Goal: Task Accomplishment & Management: Use online tool/utility

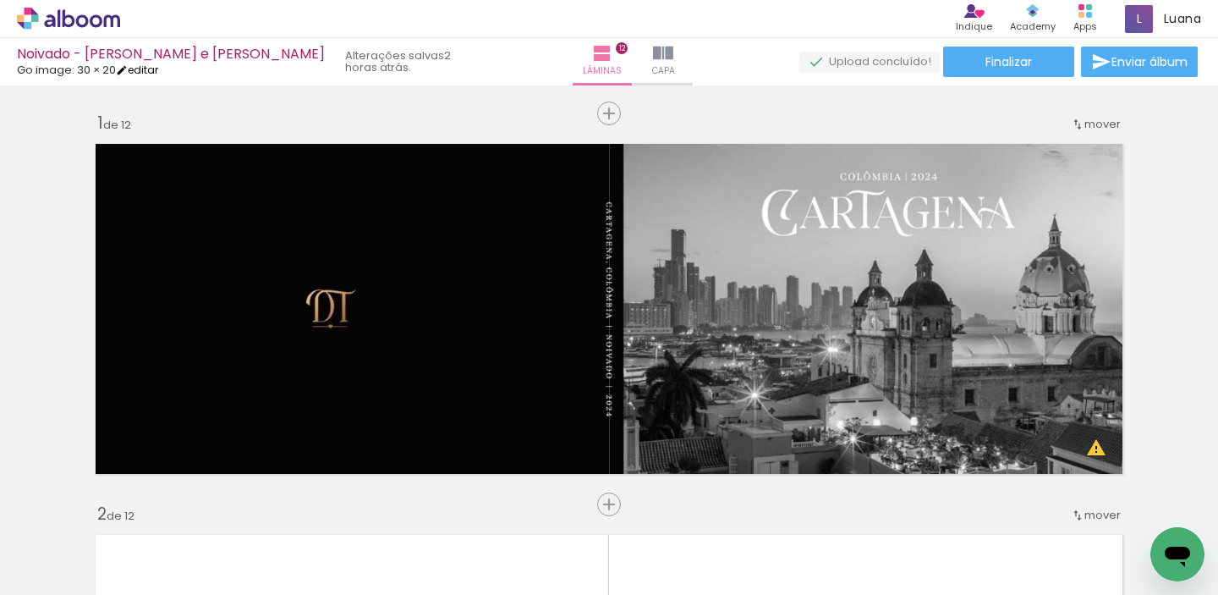
click at [158, 66] on link "editar" at bounding box center [137, 70] width 42 height 14
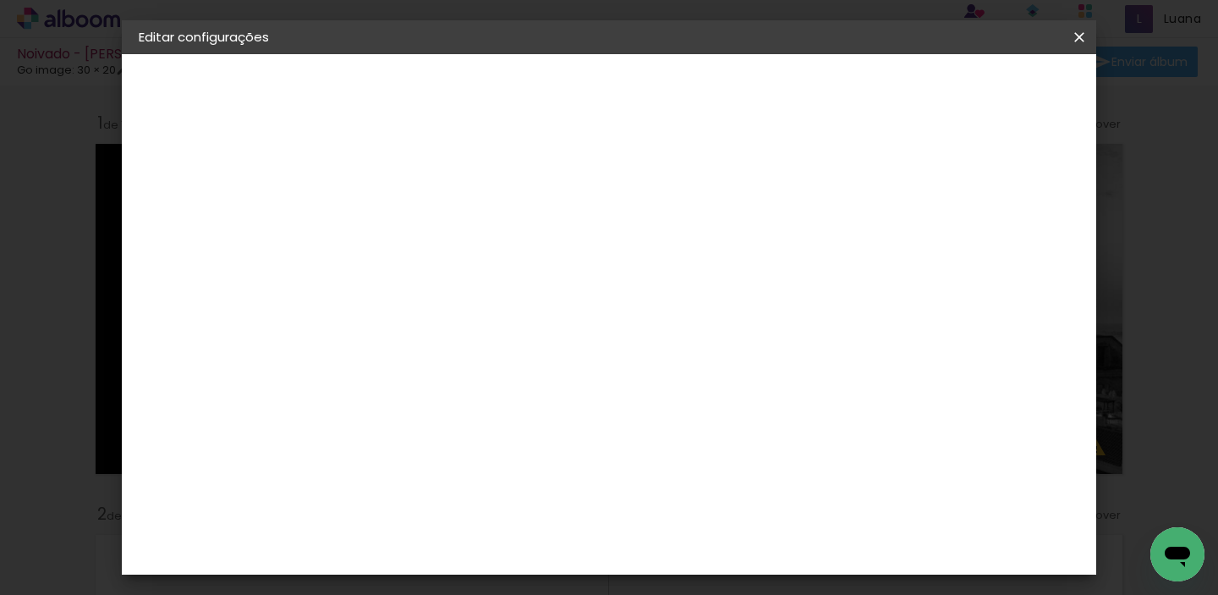
click at [316, 184] on div "2. Especificações Fornecedor Escolhendo fornecedor... Go image Modelo Escolhend…" at bounding box center [231, 213] width 185 height 101
click at [207, 245] on small "20.32 × 60.96 cm" at bounding box center [233, 247] width 86 height 10
click at [1080, 39] on iron-icon at bounding box center [1079, 37] width 20 height 17
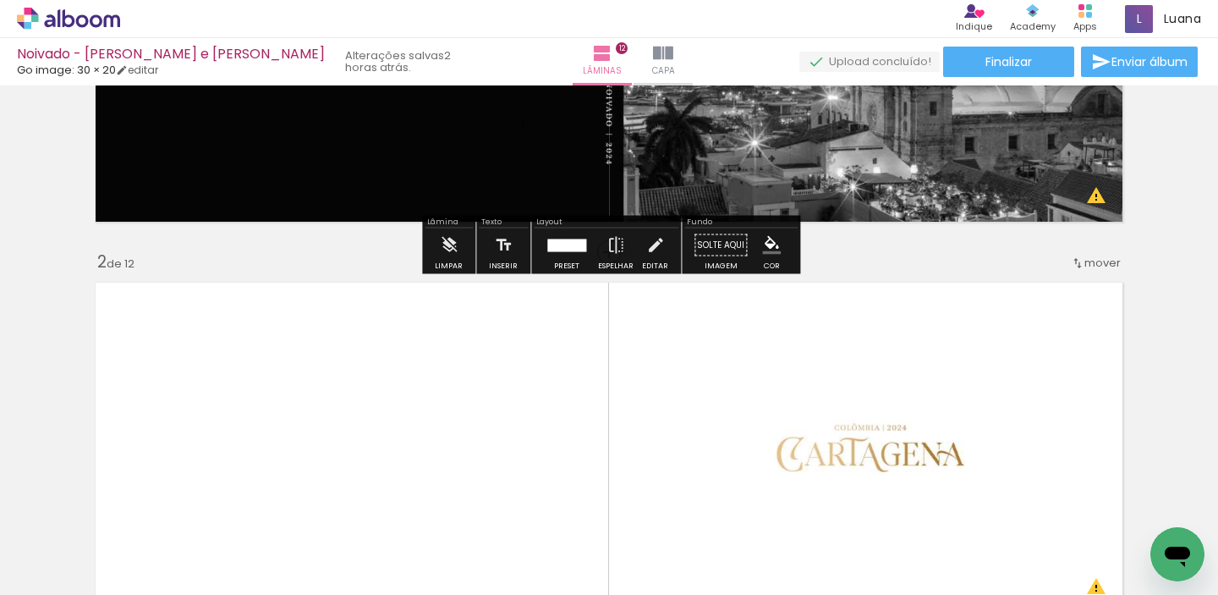
scroll to position [237, 0]
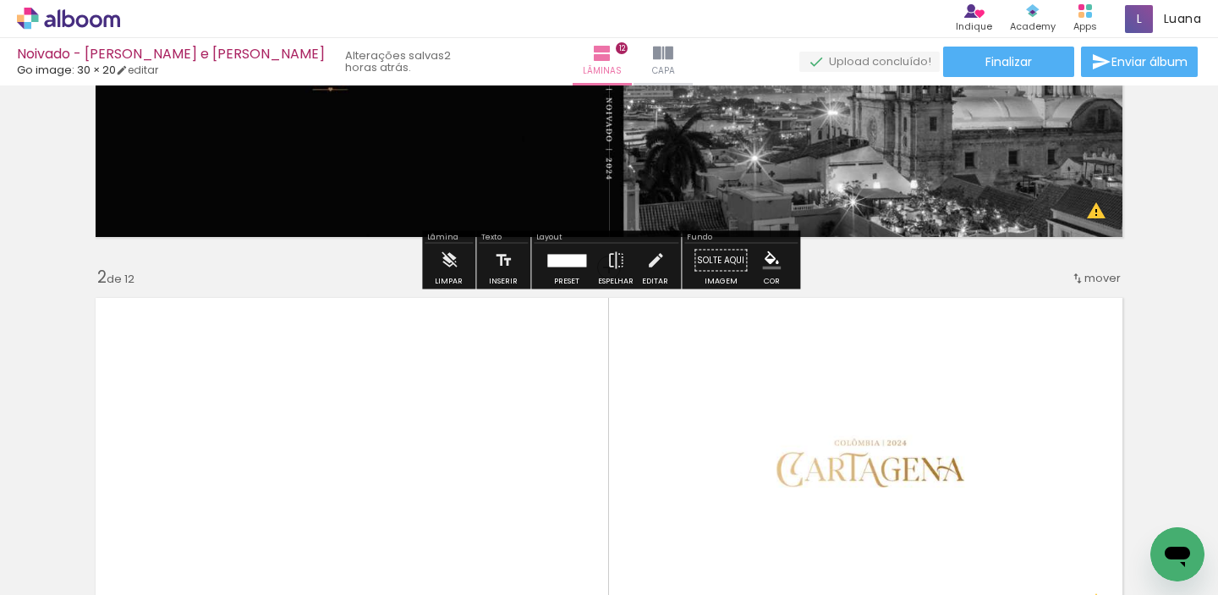
click at [560, 197] on quentale-photo at bounding box center [609, 72] width 1046 height 349
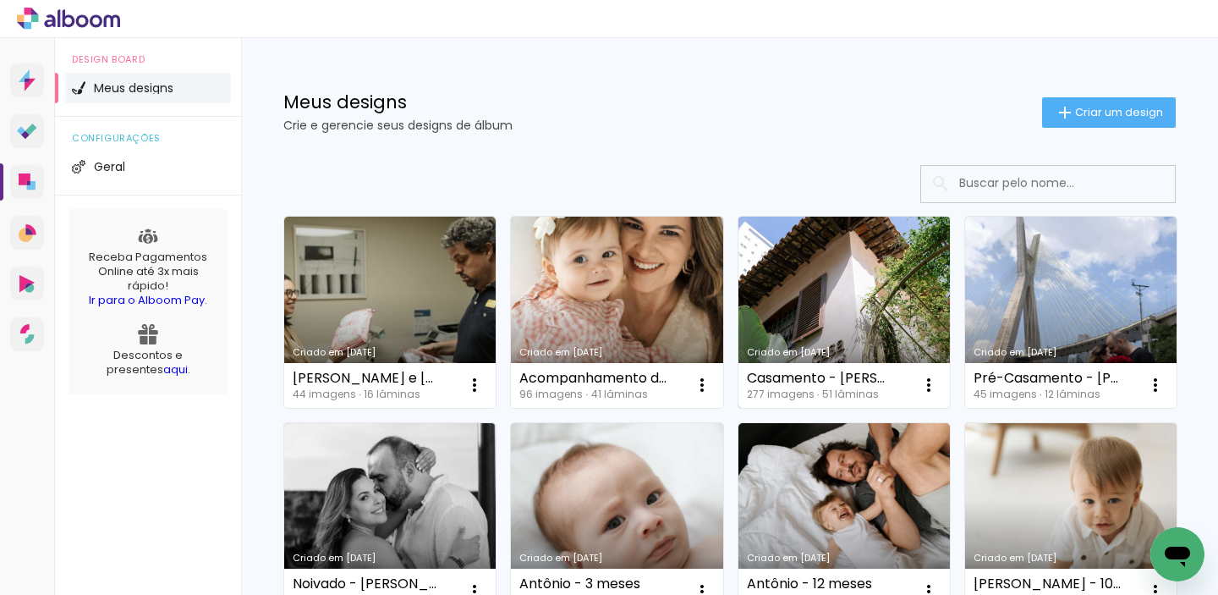
click at [864, 277] on link "Criado em [DATE]" at bounding box center [845, 312] width 212 height 191
